Goal: Task Accomplishment & Management: Use online tool/utility

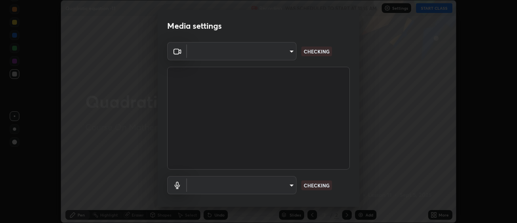
scroll to position [42, 0]
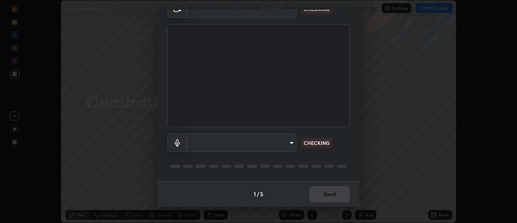
type input "1016c9670ba09e0da1ff6862f255b2c5b4dd1f04ff0e8715a66947f7e461f3c4"
type input "communications"
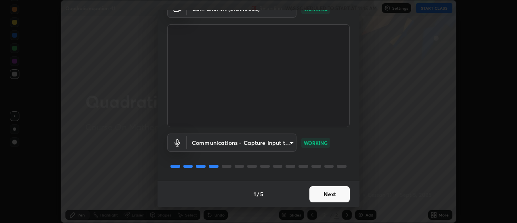
click at [320, 194] on button "Next" at bounding box center [330, 194] width 40 height 16
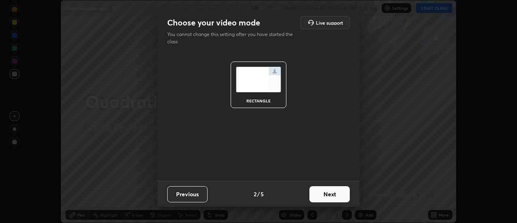
click at [324, 195] on button "Next" at bounding box center [330, 194] width 40 height 16
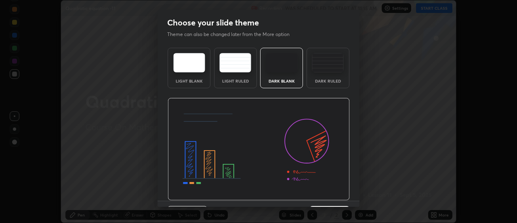
scroll to position [20, 0]
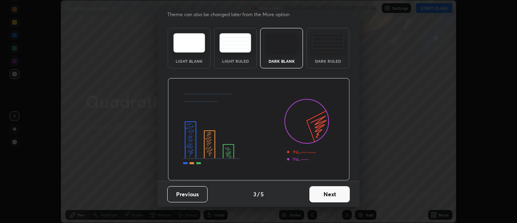
click at [328, 194] on button "Next" at bounding box center [330, 194] width 40 height 16
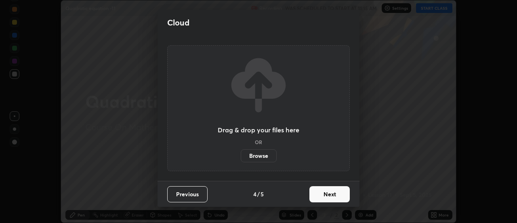
scroll to position [0, 0]
click at [326, 198] on button "Next" at bounding box center [330, 194] width 40 height 16
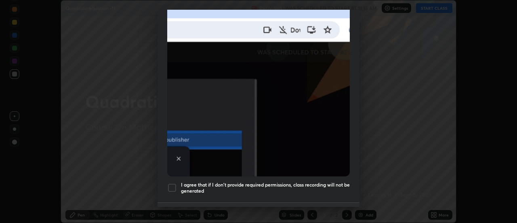
scroll to position [192, 0]
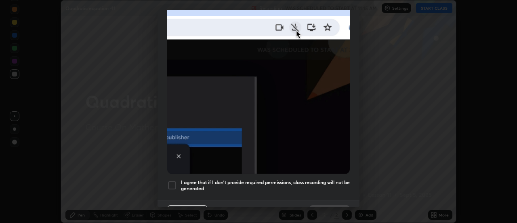
click at [173, 182] on div at bounding box center [172, 185] width 10 height 10
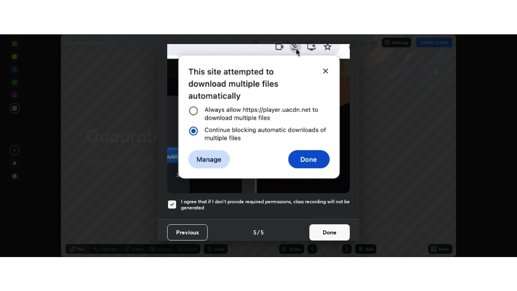
scroll to position [207, 0]
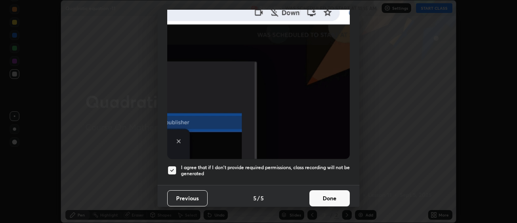
click at [319, 198] on button "Done" at bounding box center [330, 198] width 40 height 16
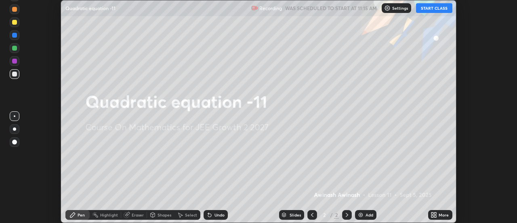
click at [362, 214] on img at bounding box center [361, 214] width 6 height 6
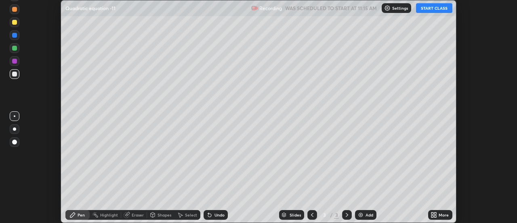
click at [434, 9] on button "START CLASS" at bounding box center [434, 8] width 36 height 10
click at [436, 216] on icon at bounding box center [436, 216] width 2 height 2
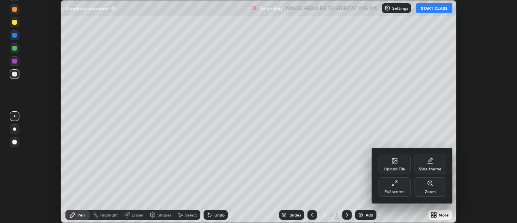
click at [399, 190] on div "Full screen" at bounding box center [395, 192] width 20 height 4
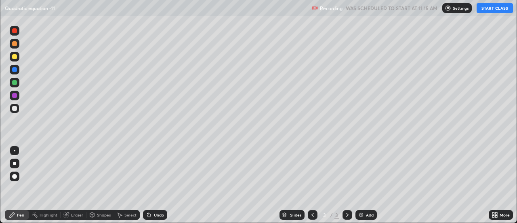
scroll to position [291, 517]
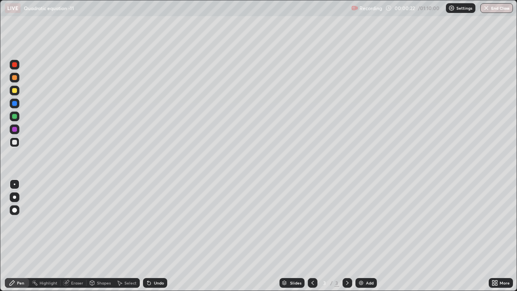
click at [15, 89] on div at bounding box center [14, 90] width 5 height 5
click at [16, 118] on div at bounding box center [14, 116] width 5 height 5
click at [154, 222] on div "Undo" at bounding box center [159, 283] width 10 height 4
click at [152, 222] on div "Undo" at bounding box center [155, 283] width 24 height 10
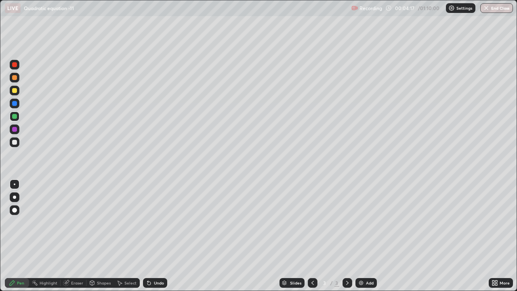
click at [14, 128] on div at bounding box center [14, 129] width 5 height 5
click at [15, 105] on div at bounding box center [14, 103] width 5 height 5
click at [14, 130] on div at bounding box center [14, 129] width 5 height 5
click at [15, 116] on div at bounding box center [14, 116] width 5 height 5
click at [360, 222] on img at bounding box center [361, 283] width 6 height 6
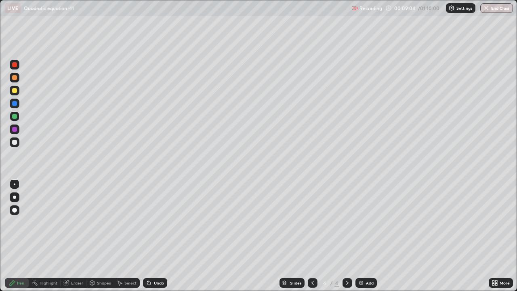
click at [15, 90] on div at bounding box center [14, 90] width 5 height 5
click at [14, 117] on div at bounding box center [14, 116] width 5 height 5
click at [15, 142] on div at bounding box center [14, 142] width 5 height 5
click at [13, 129] on div at bounding box center [14, 129] width 5 height 5
click at [15, 90] on div at bounding box center [14, 90] width 5 height 5
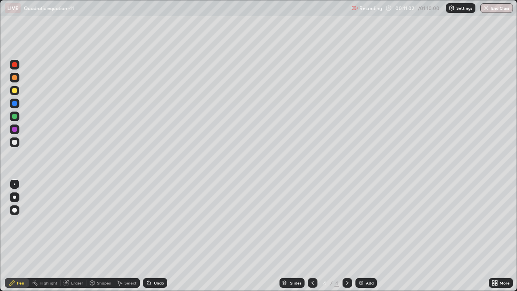
click at [158, 222] on div "Undo" at bounding box center [159, 283] width 10 height 4
click at [15, 77] on div at bounding box center [14, 77] width 5 height 5
click at [362, 222] on img at bounding box center [361, 283] width 6 height 6
click at [12, 118] on div at bounding box center [15, 117] width 10 height 10
click at [14, 130] on div at bounding box center [14, 129] width 5 height 5
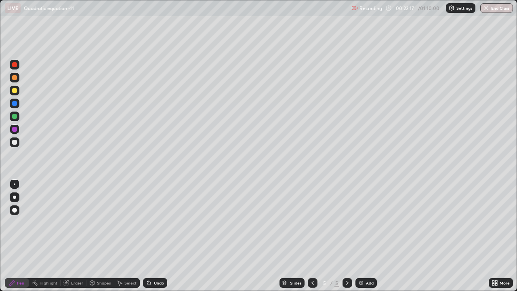
click at [16, 91] on div at bounding box center [14, 90] width 5 height 5
click at [152, 222] on div "Undo" at bounding box center [155, 283] width 24 height 10
click at [363, 222] on img at bounding box center [361, 283] width 6 height 6
click at [15, 103] on div at bounding box center [14, 103] width 5 height 5
click at [159, 222] on div "Undo" at bounding box center [159, 283] width 10 height 4
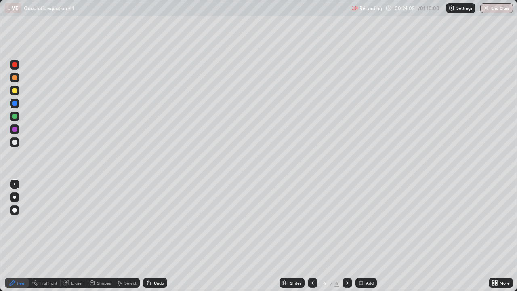
click at [157, 222] on div "Undo" at bounding box center [155, 283] width 24 height 10
click at [74, 222] on div "Eraser" at bounding box center [77, 283] width 12 height 4
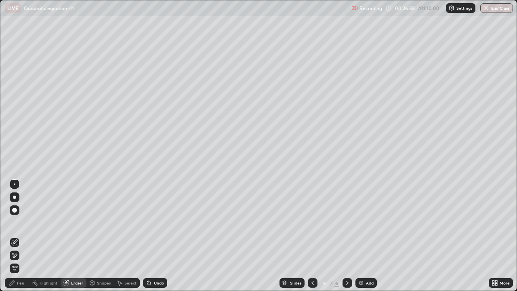
click at [13, 222] on icon at bounding box center [13, 253] width 1 height 1
click at [21, 222] on div "Pen" at bounding box center [20, 283] width 7 height 4
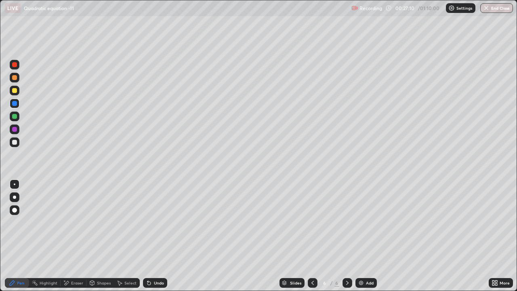
click at [15, 131] on div at bounding box center [14, 129] width 5 height 5
click at [16, 91] on div at bounding box center [14, 90] width 5 height 5
click at [15, 130] on div at bounding box center [14, 129] width 5 height 5
click at [14, 142] on div at bounding box center [14, 142] width 5 height 5
click at [14, 116] on div at bounding box center [14, 116] width 5 height 5
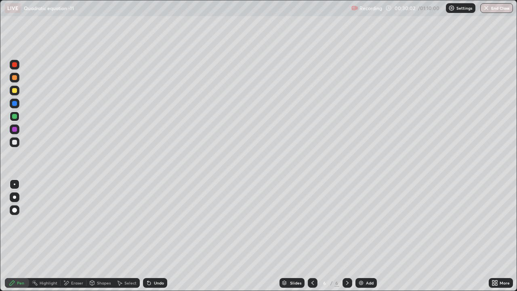
click at [156, 222] on div "Undo" at bounding box center [159, 283] width 10 height 4
click at [361, 222] on img at bounding box center [361, 283] width 6 height 6
click at [15, 92] on div at bounding box center [14, 90] width 5 height 5
click at [14, 142] on div at bounding box center [14, 142] width 5 height 5
click at [14, 130] on div at bounding box center [14, 129] width 5 height 5
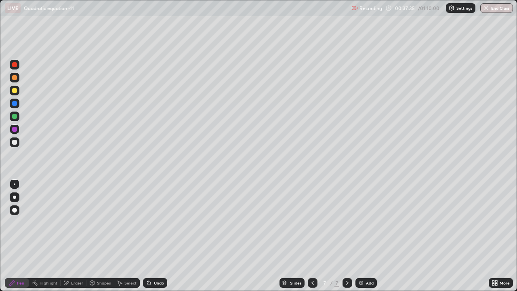
click at [15, 115] on div at bounding box center [14, 116] width 5 height 5
click at [16, 142] on div at bounding box center [14, 142] width 5 height 5
click at [14, 91] on div at bounding box center [14, 90] width 5 height 5
click at [16, 142] on div at bounding box center [14, 142] width 5 height 5
click at [363, 222] on img at bounding box center [361, 283] width 6 height 6
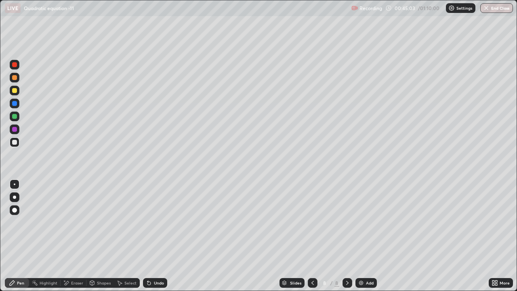
click at [16, 117] on div at bounding box center [14, 116] width 5 height 5
click at [14, 129] on div at bounding box center [14, 129] width 5 height 5
click at [14, 143] on div at bounding box center [14, 142] width 5 height 5
click at [15, 130] on div at bounding box center [14, 129] width 5 height 5
click at [16, 143] on div at bounding box center [14, 142] width 5 height 5
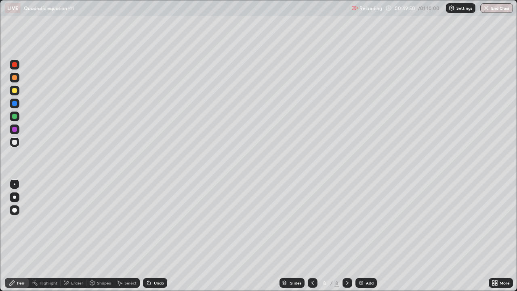
click at [126, 222] on div "Select" at bounding box center [130, 283] width 12 height 4
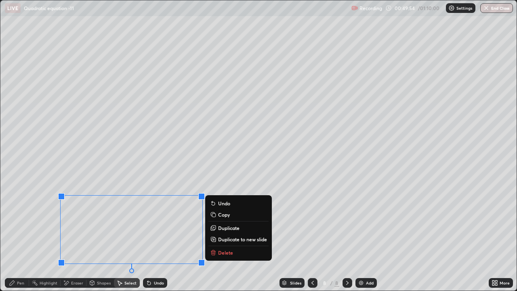
click at [220, 222] on p "Duplicate to new slide" at bounding box center [242, 239] width 49 height 6
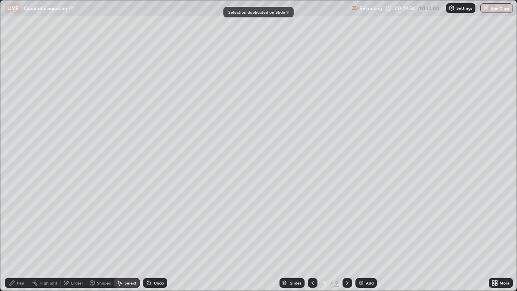
click at [21, 222] on div "Pen" at bounding box center [20, 283] width 7 height 4
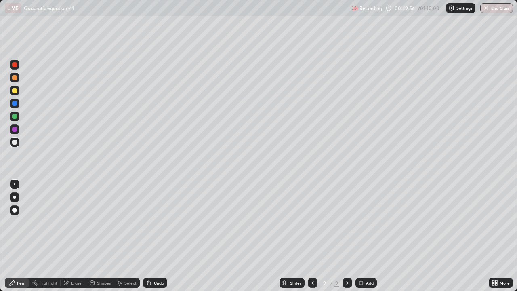
click at [71, 222] on div "Eraser" at bounding box center [77, 283] width 12 height 4
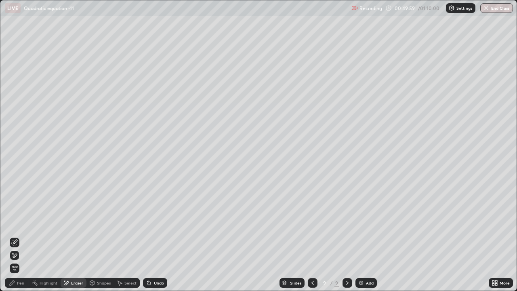
click at [21, 222] on div "Pen" at bounding box center [20, 283] width 7 height 4
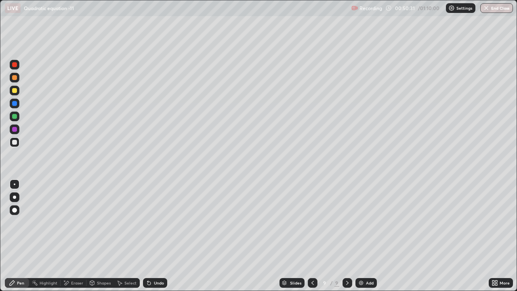
click at [17, 118] on div at bounding box center [14, 116] width 5 height 5
click at [129, 222] on div "Select" at bounding box center [130, 283] width 12 height 4
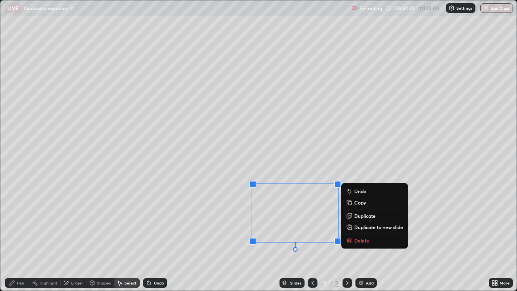
click at [358, 222] on p "Duplicate to new slide" at bounding box center [378, 227] width 49 height 6
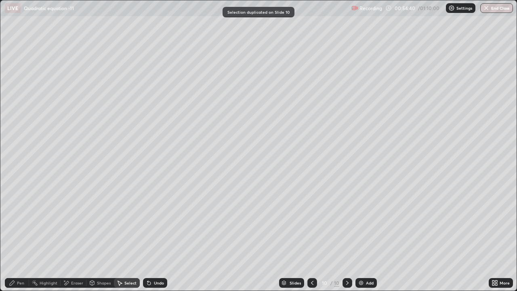
click at [312, 222] on icon at bounding box center [312, 283] width 6 height 6
click at [78, 222] on div "Eraser" at bounding box center [77, 283] width 12 height 4
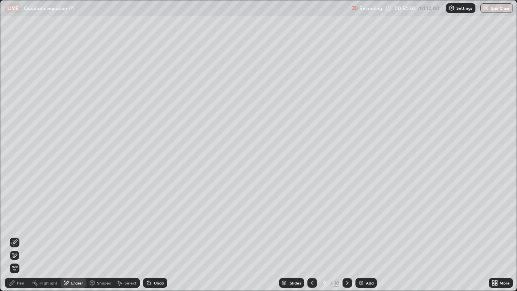
click at [17, 222] on div "Pen" at bounding box center [20, 283] width 7 height 4
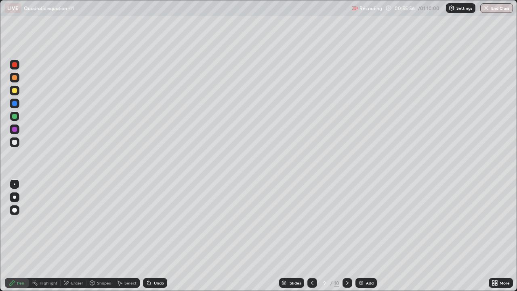
click at [15, 141] on div at bounding box center [14, 142] width 5 height 5
click at [346, 222] on icon at bounding box center [347, 283] width 6 height 6
click at [15, 105] on div at bounding box center [14, 103] width 5 height 5
click at [123, 222] on div "Select" at bounding box center [127, 283] width 26 height 10
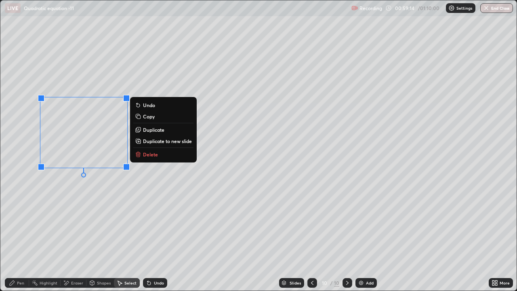
click at [159, 141] on p "Duplicate to new slide" at bounding box center [167, 141] width 49 height 6
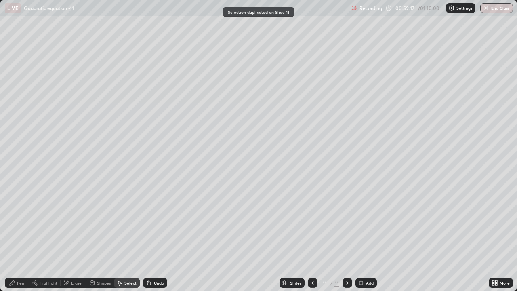
click at [312, 222] on icon at bounding box center [313, 283] width 6 height 6
click at [77, 222] on div "Eraser" at bounding box center [77, 283] width 12 height 4
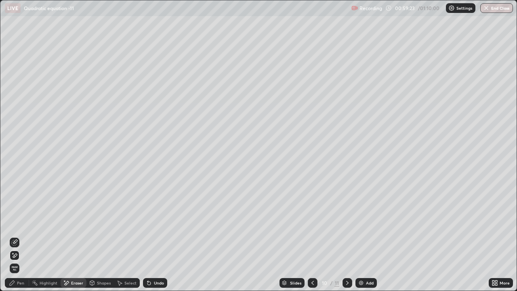
click at [21, 222] on div "Pen" at bounding box center [20, 283] width 7 height 4
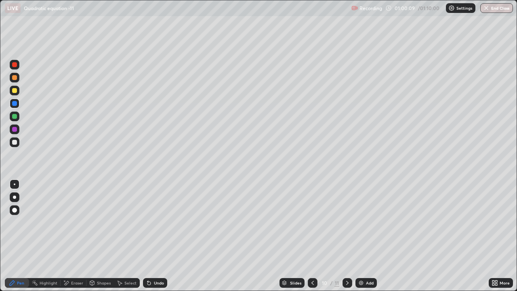
click at [312, 222] on icon at bounding box center [313, 283] width 6 height 6
click at [346, 222] on icon at bounding box center [347, 283] width 6 height 6
click at [493, 8] on button "End Class" at bounding box center [497, 8] width 33 height 10
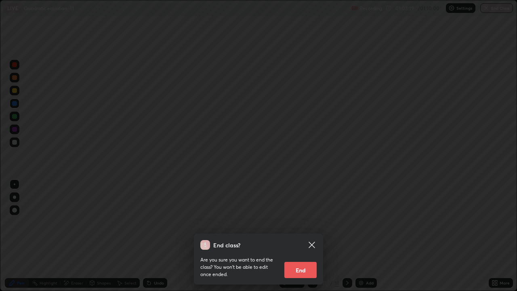
click at [299, 222] on button "End" at bounding box center [301, 270] width 32 height 16
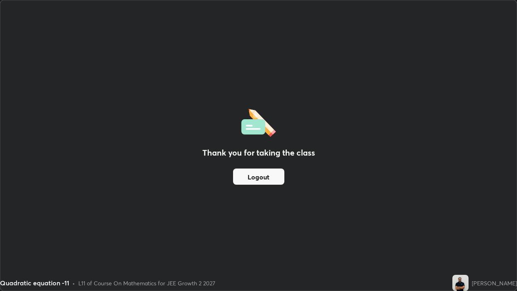
click at [69, 184] on div "Thank you for taking the class Logout" at bounding box center [258, 145] width 517 height 290
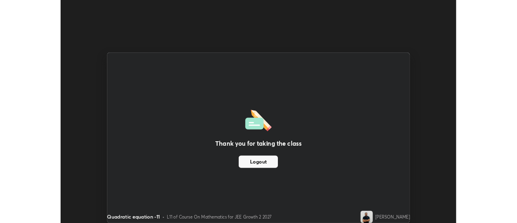
scroll to position [40197, 39903]
